Goal: Navigation & Orientation: Find specific page/section

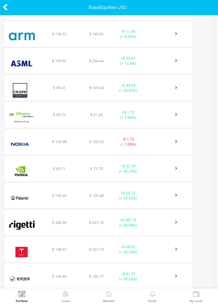
scroll to position [274, 0]
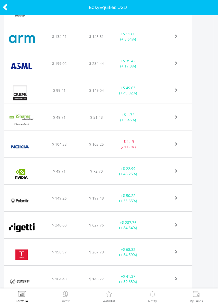
click at [158, 223] on div at bounding box center [172, 224] width 39 height 5
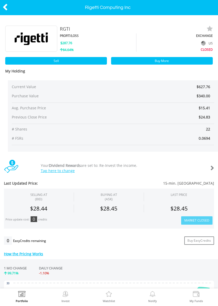
click at [1, 5] on div at bounding box center [11, 7] width 22 height 11
click at [3, 7] on icon at bounding box center [5, 7] width 5 height 10
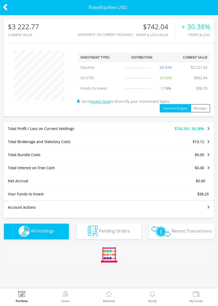
scroll to position [50, 70]
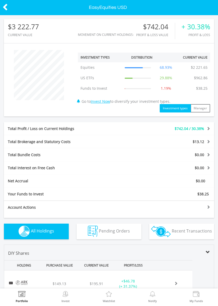
click at [3, 4] on icon at bounding box center [5, 7] width 5 height 10
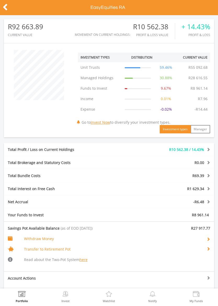
click at [1, 8] on div at bounding box center [11, 7] width 22 height 11
click at [2, 8] on div at bounding box center [11, 7] width 22 height 11
click at [3, 11] on icon at bounding box center [5, 7] width 5 height 10
